Goal: Navigation & Orientation: Find specific page/section

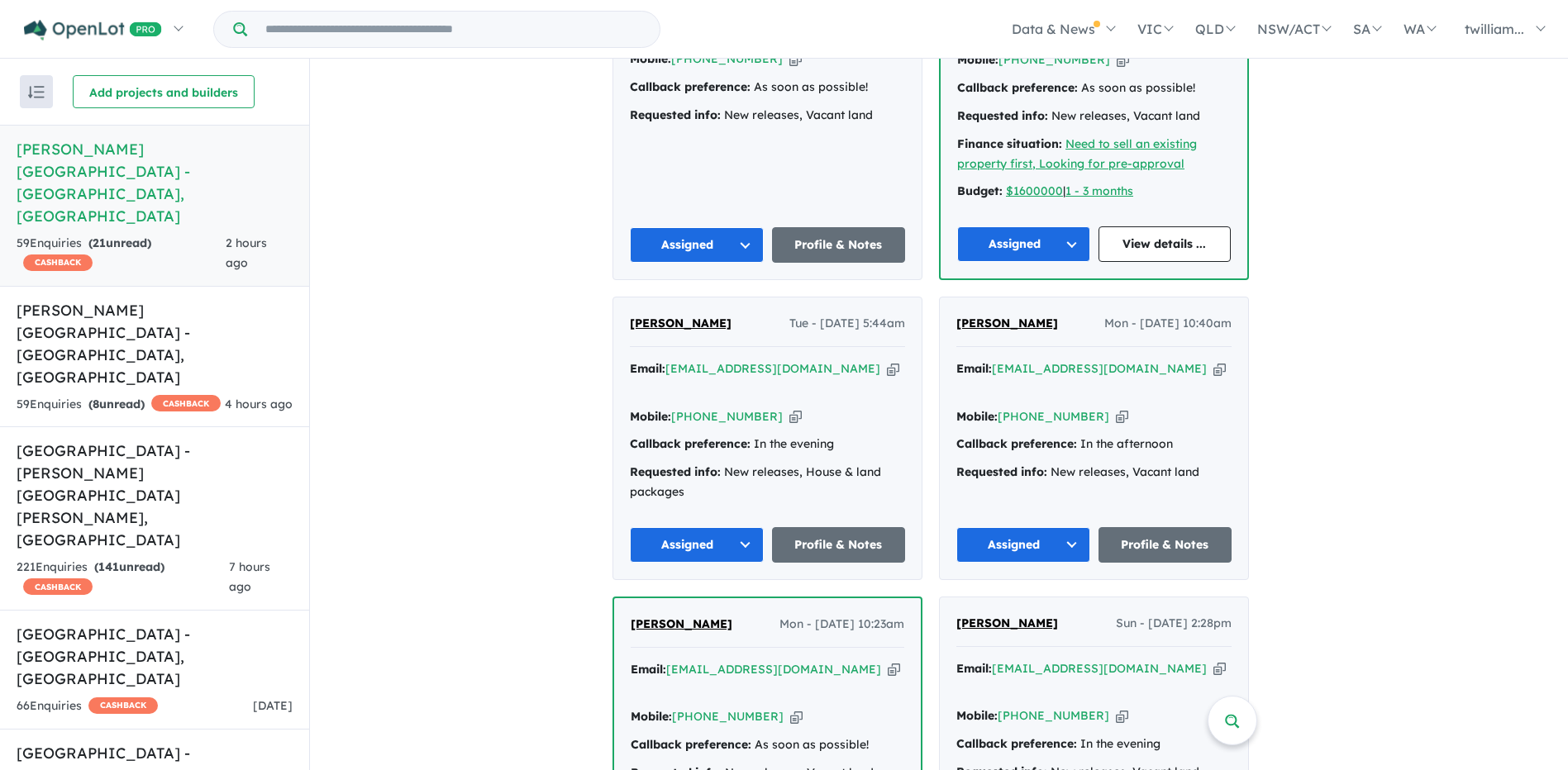
scroll to position [1652, 0]
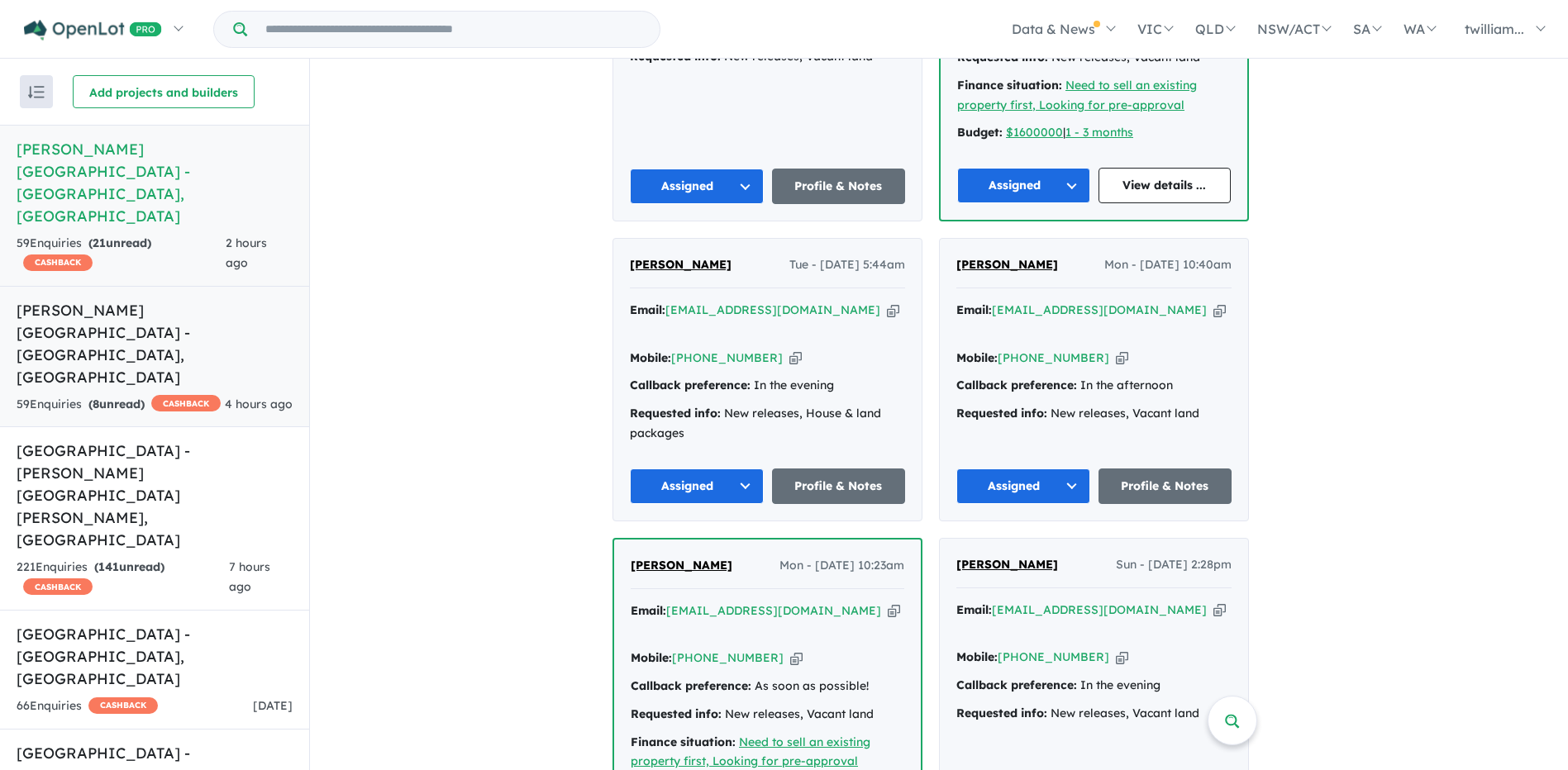
click at [146, 299] on h5 "[PERSON_NAME][GEOGRAPHIC_DATA] - [GEOGRAPHIC_DATA] , [GEOGRAPHIC_DATA]" at bounding box center [155, 344] width 276 height 89
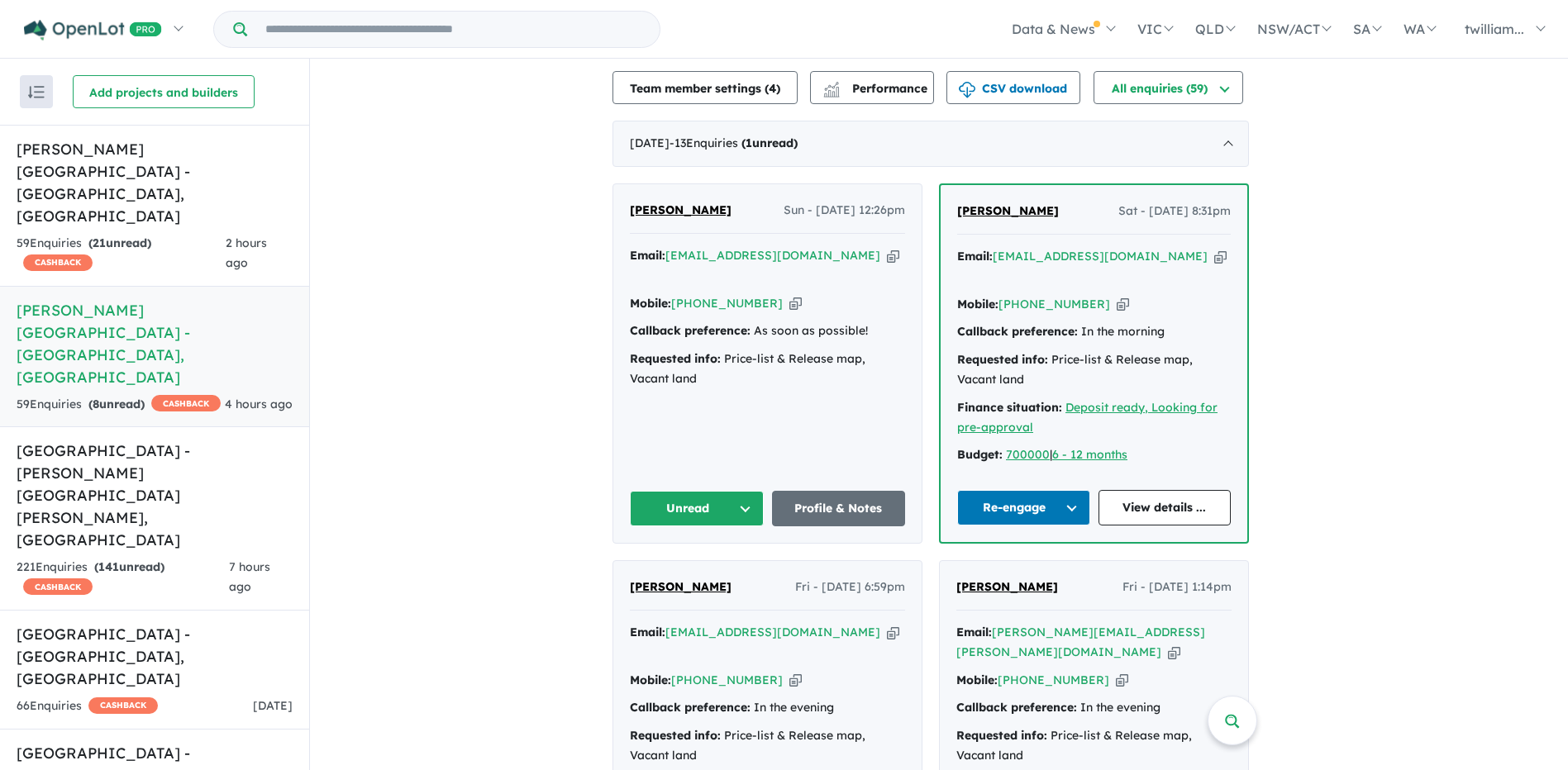
scroll to position [578, 0]
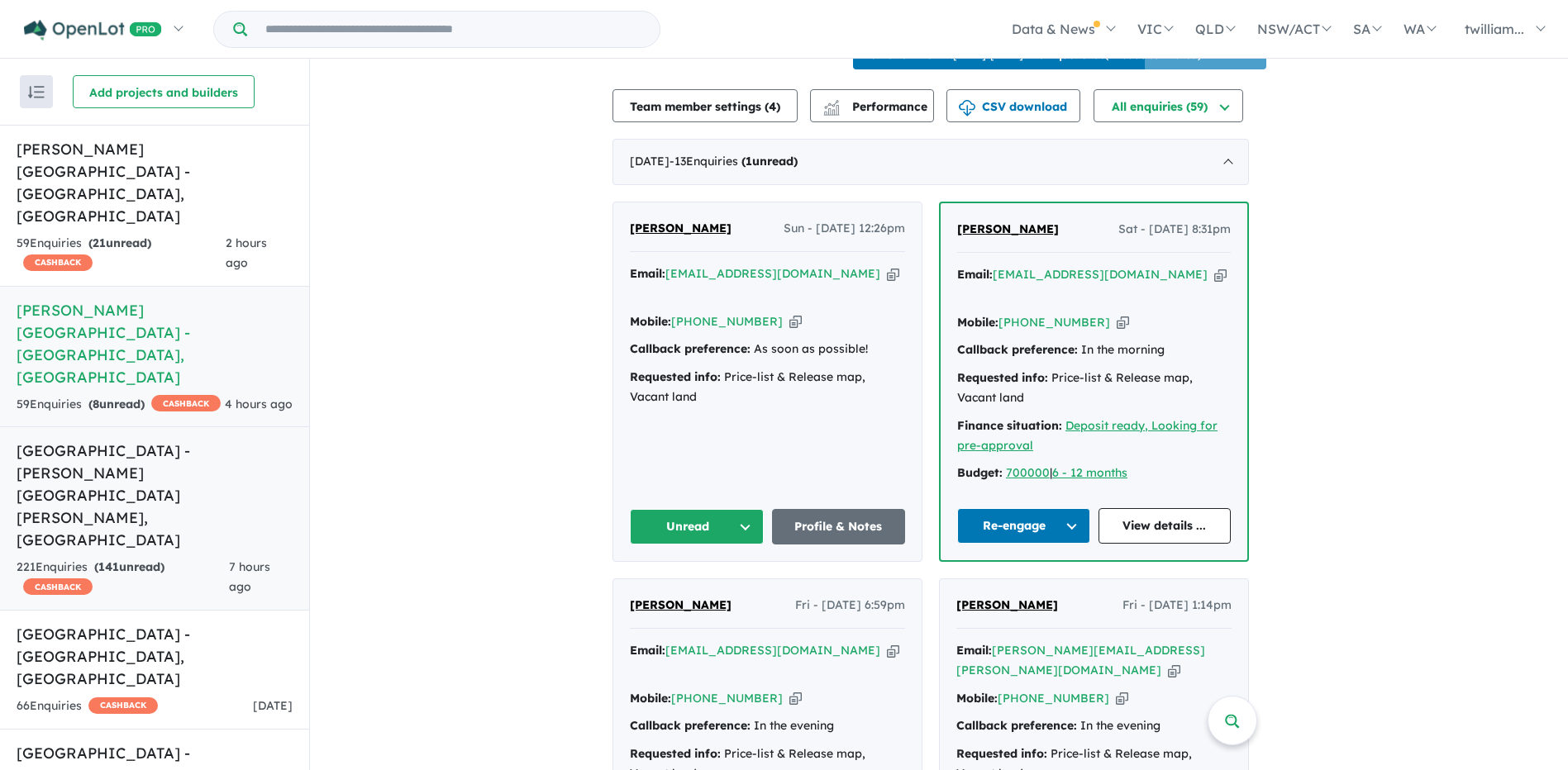
click at [146, 439] on h5 "[GEOGRAPHIC_DATA] - [PERSON_NAME][GEOGRAPHIC_DATA][PERSON_NAME] , [GEOGRAPHIC_D…" at bounding box center [155, 495] width 276 height 112
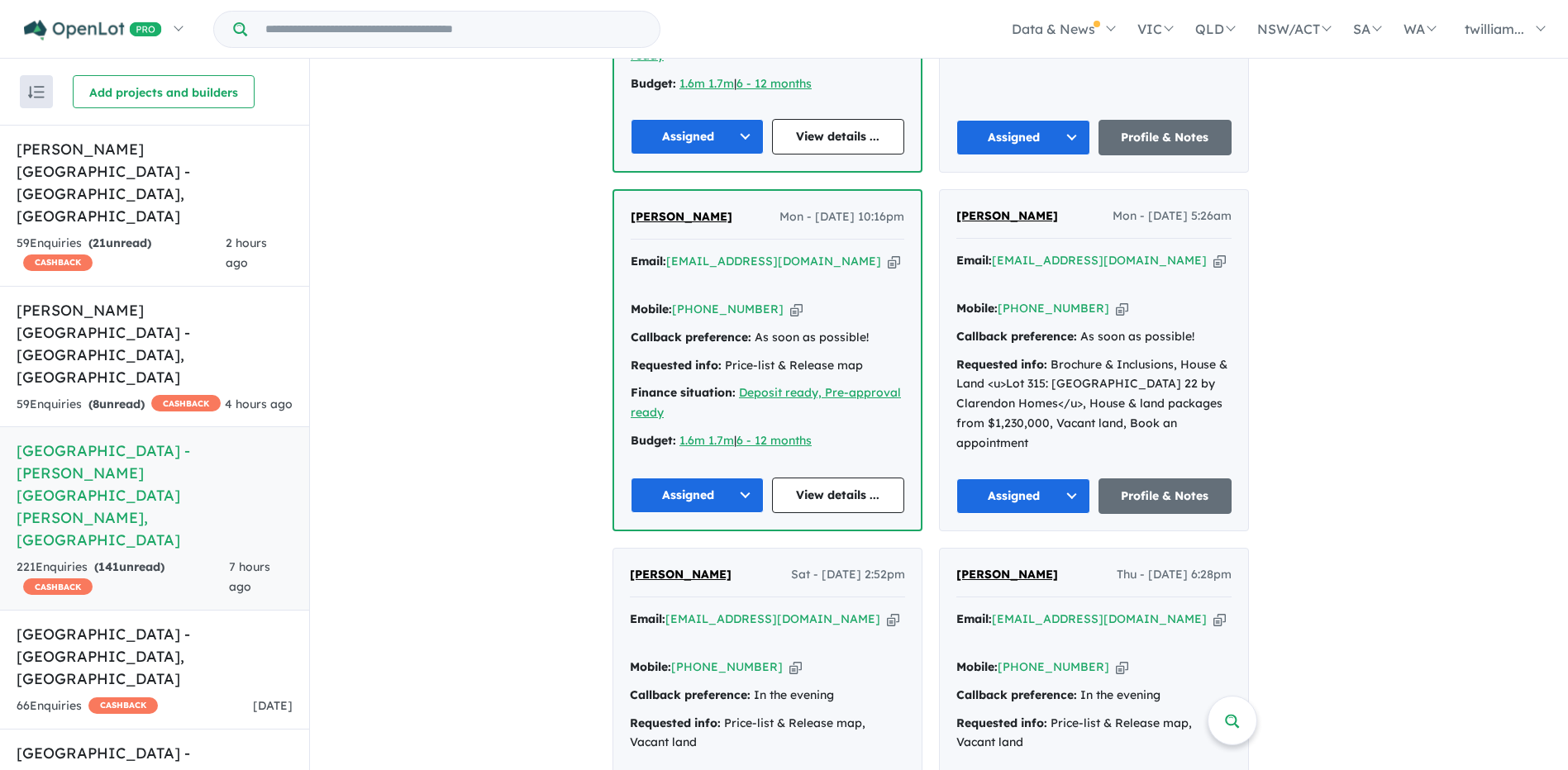
scroll to position [2122, 0]
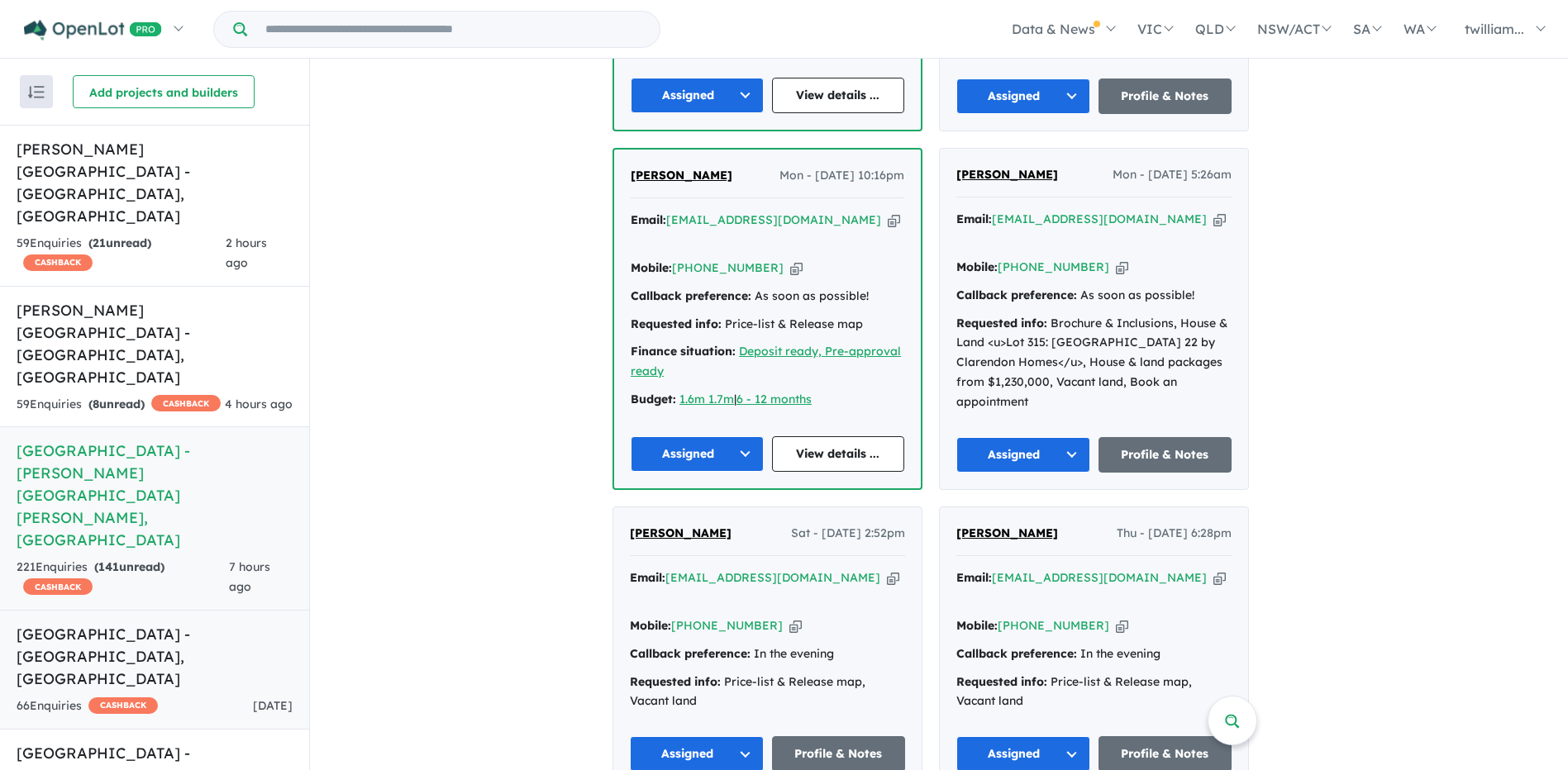
click at [102, 610] on link "Ridgehaven Estate - [GEOGRAPHIC_DATA] , [GEOGRAPHIC_DATA] 66 Enquir ies ( 0 unr…" at bounding box center [155, 669] width 309 height 120
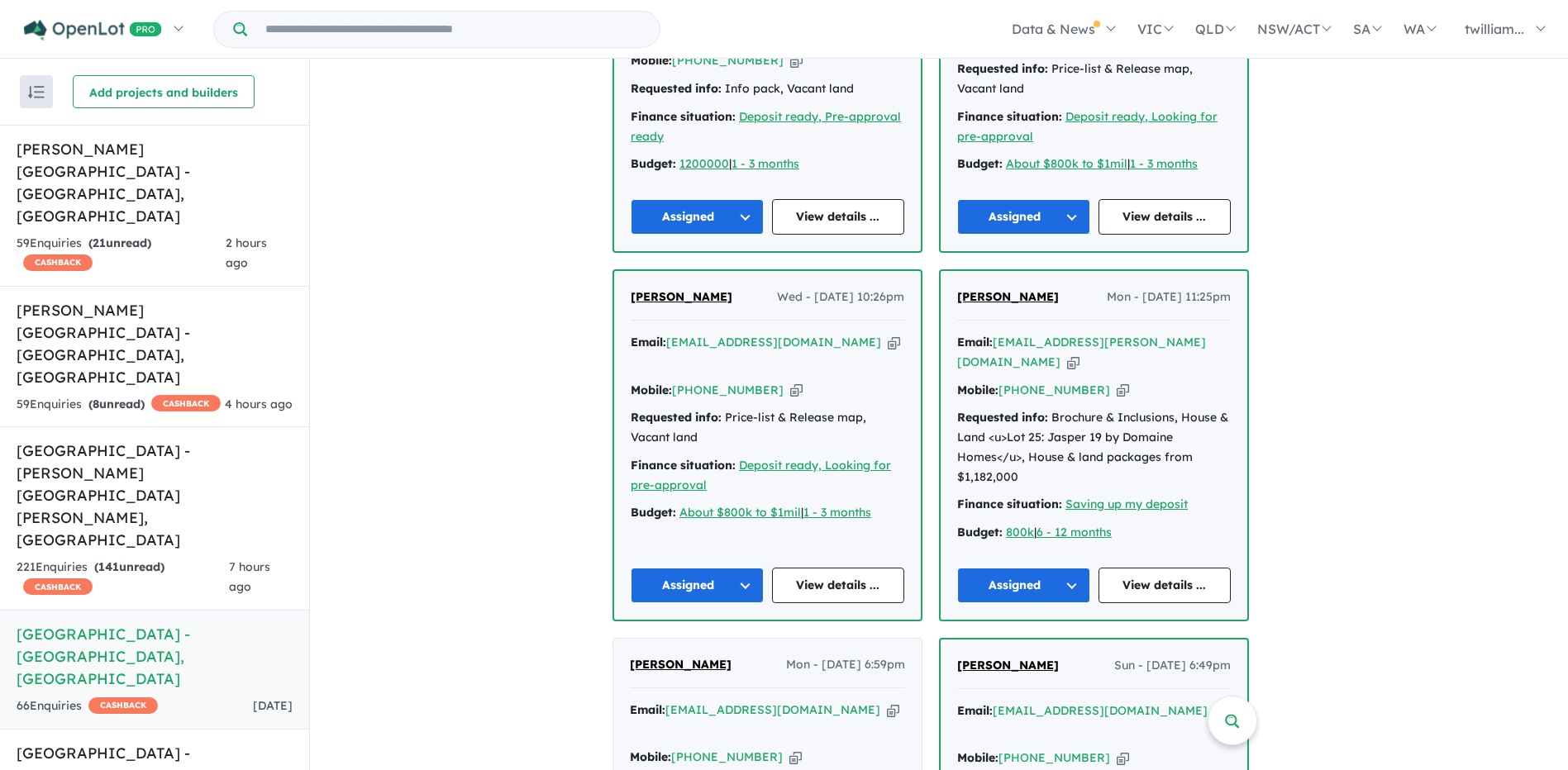
scroll to position [1213, 0]
